Goal: Task Accomplishment & Management: Manage account settings

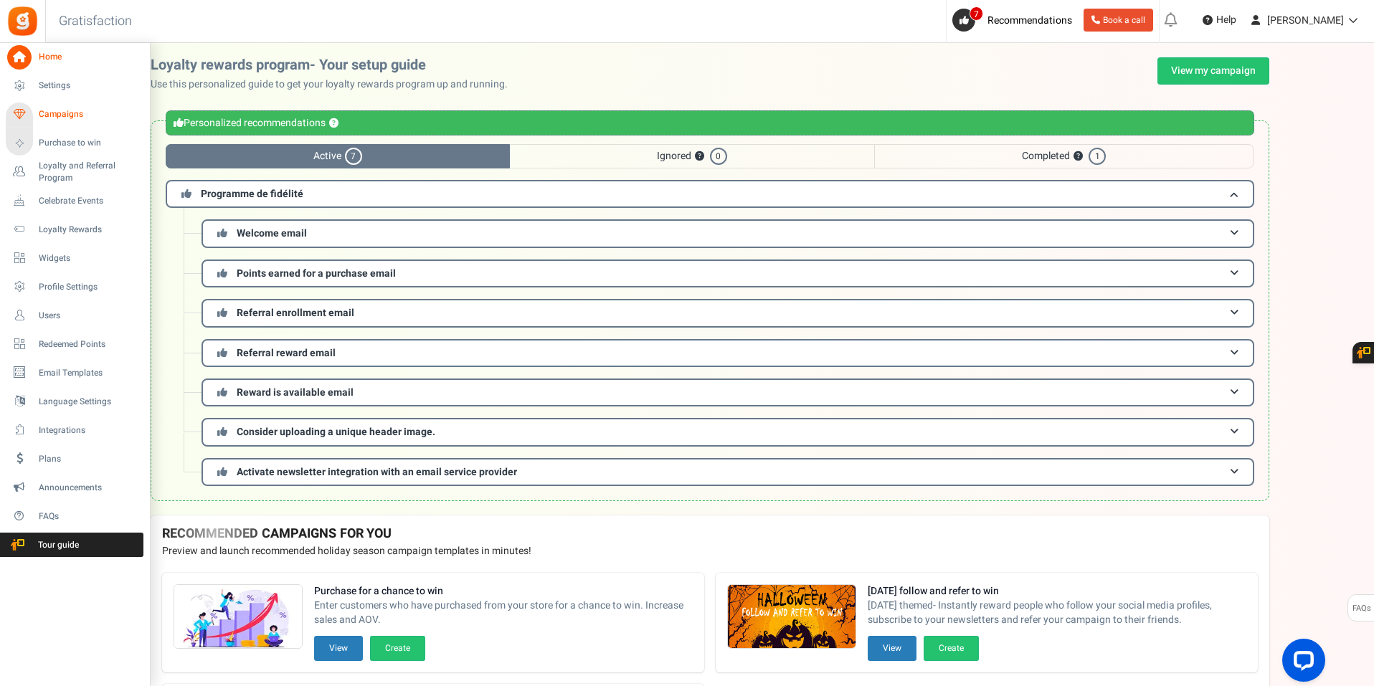
click at [54, 118] on span "Campaigns" at bounding box center [89, 114] width 100 height 12
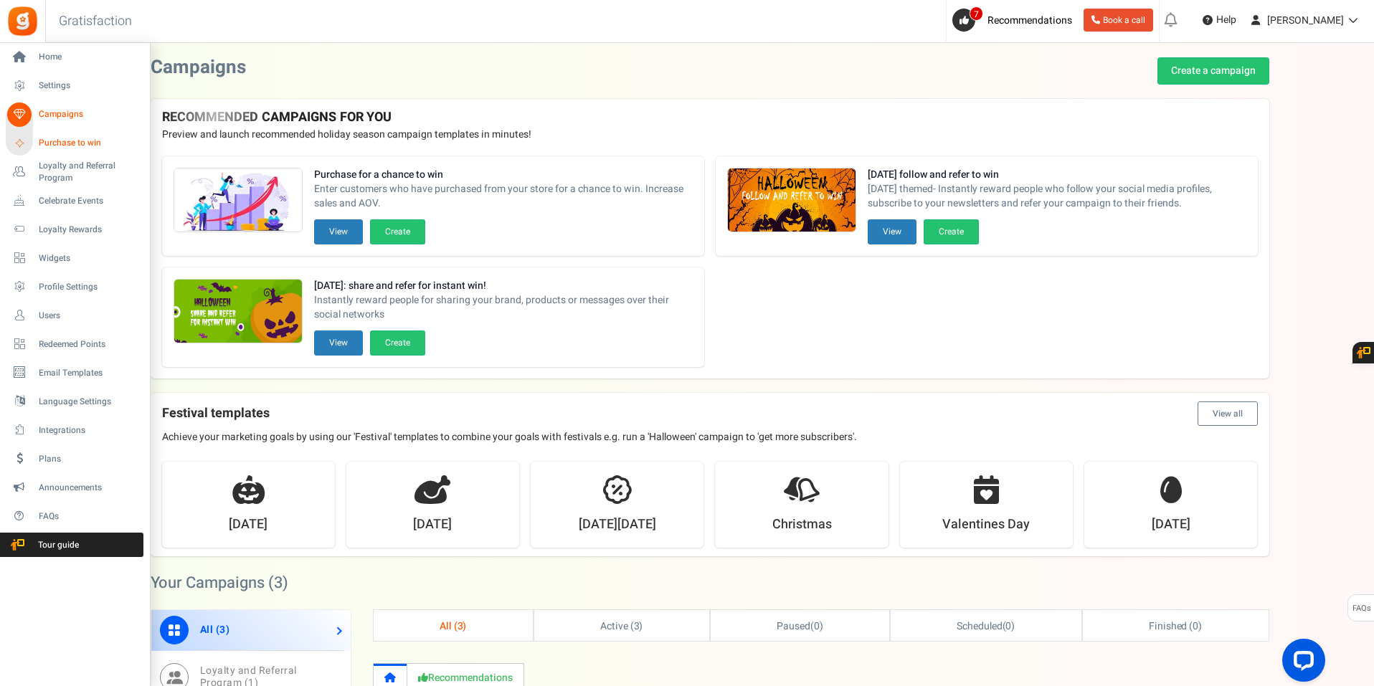
click at [78, 151] on link "Purchase to win" at bounding box center [75, 143] width 138 height 24
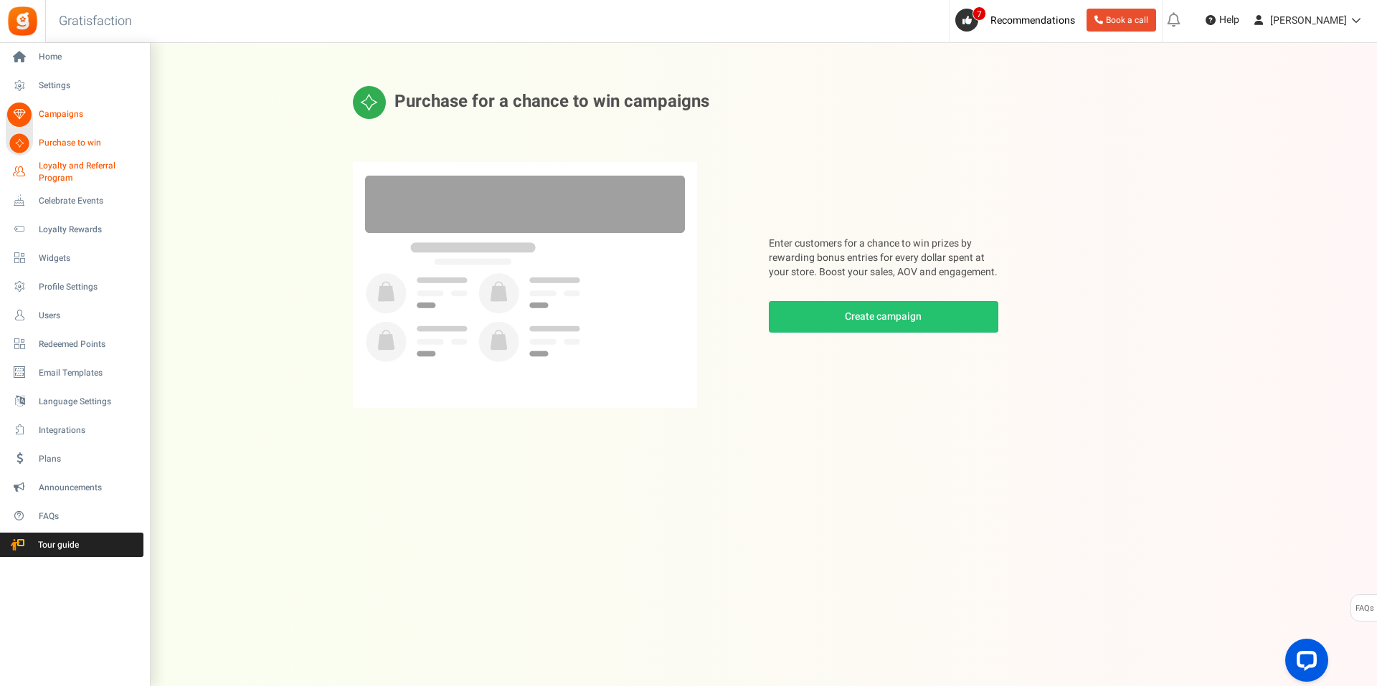
click at [103, 173] on span "Loyalty and Referral Program" at bounding box center [91, 172] width 105 height 24
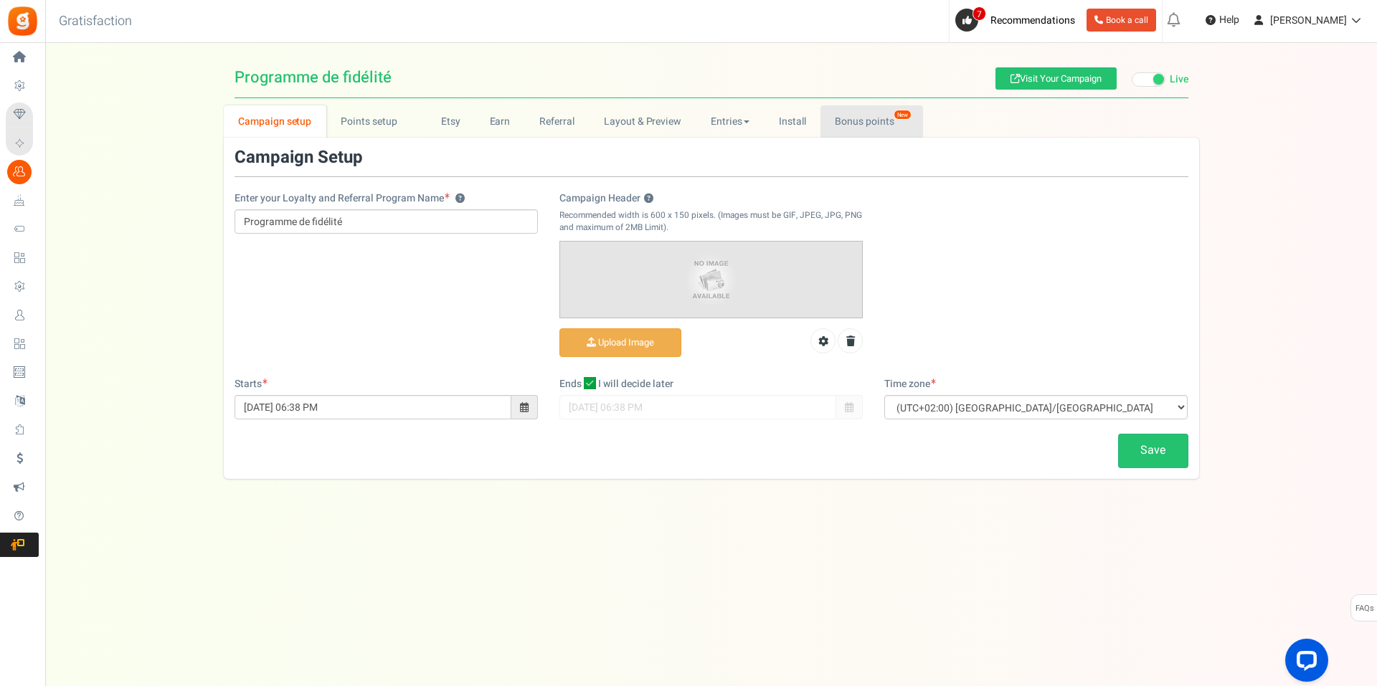
click at [836, 117] on link "Bonus points New" at bounding box center [872, 121] width 103 height 32
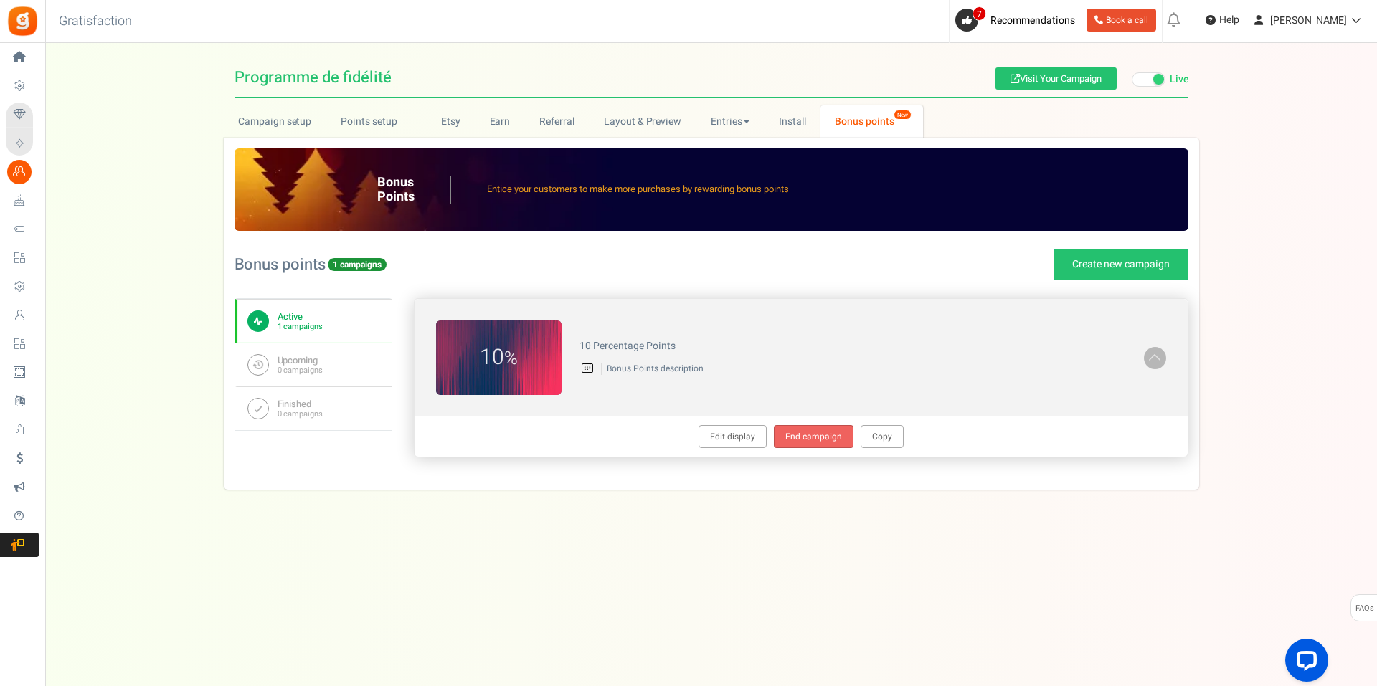
click at [818, 440] on link "End campaign" at bounding box center [814, 436] width 80 height 23
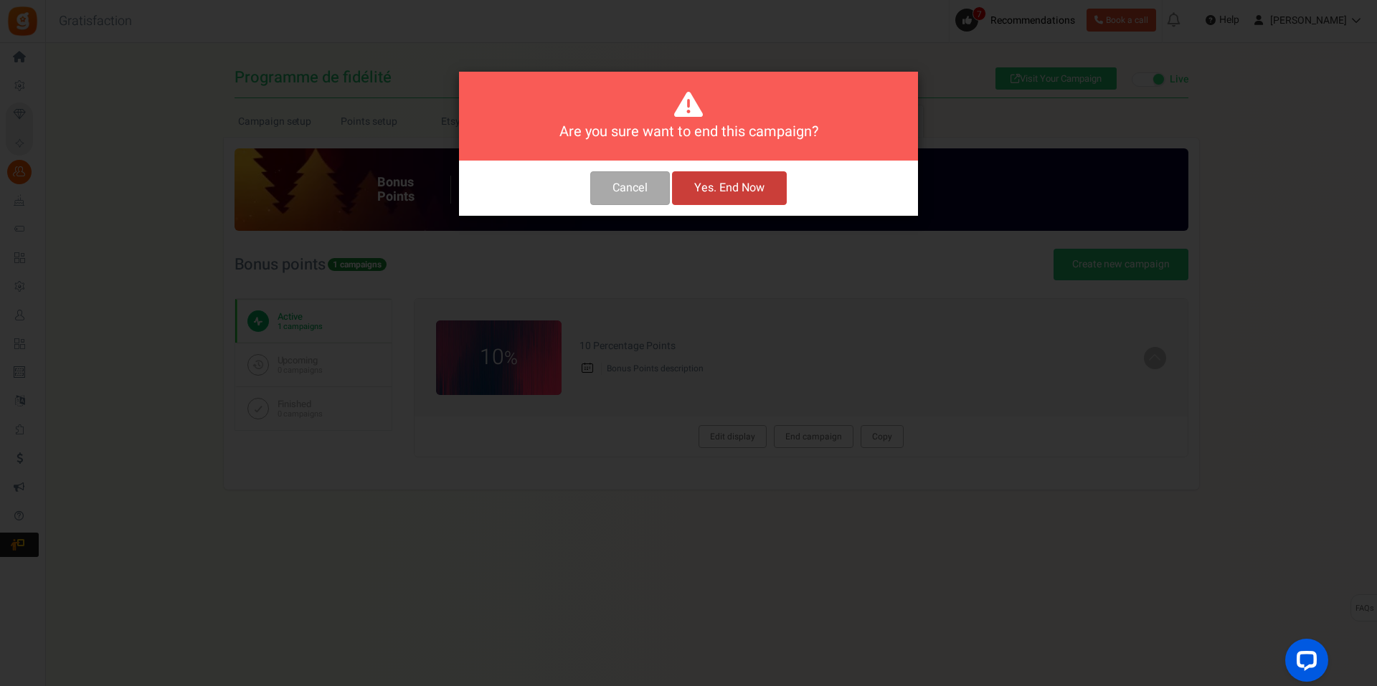
click at [726, 192] on button "Yes. End Now" at bounding box center [729, 188] width 115 height 34
